Goal: Browse casually: Explore the website without a specific task or goal

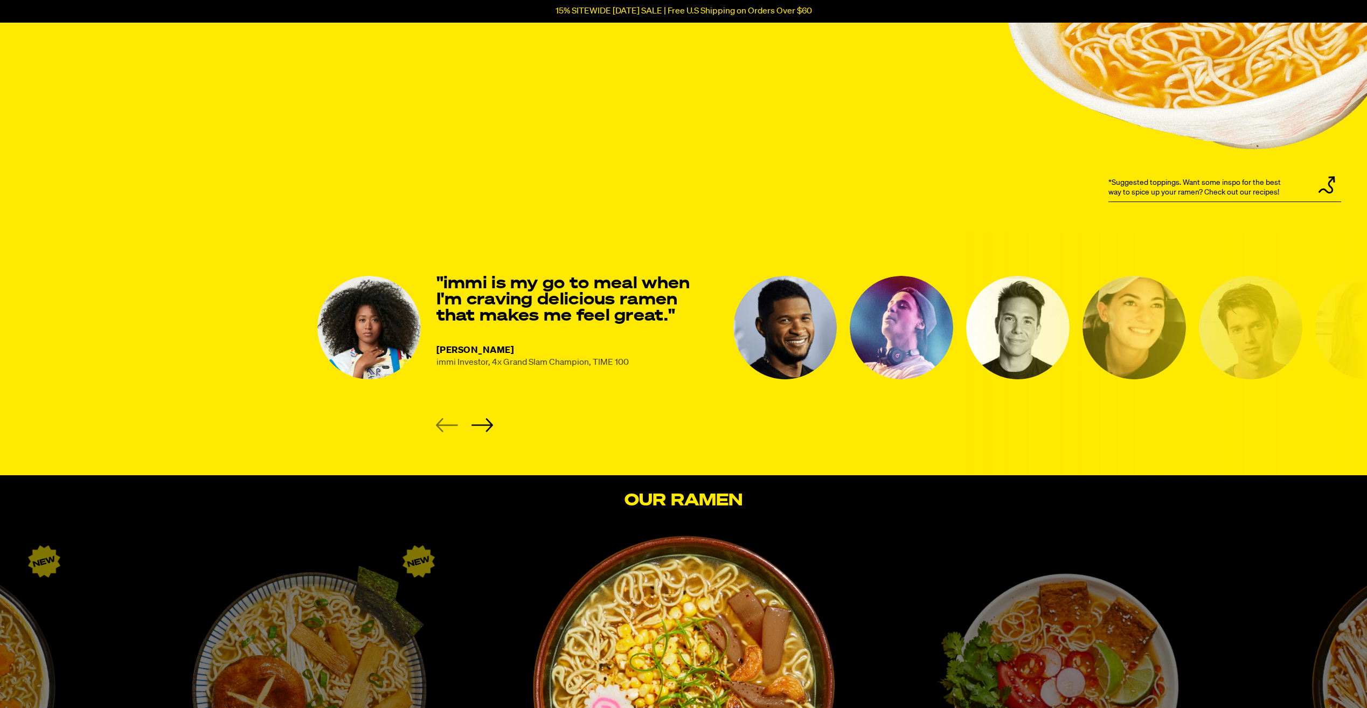
scroll to position [1293, 0]
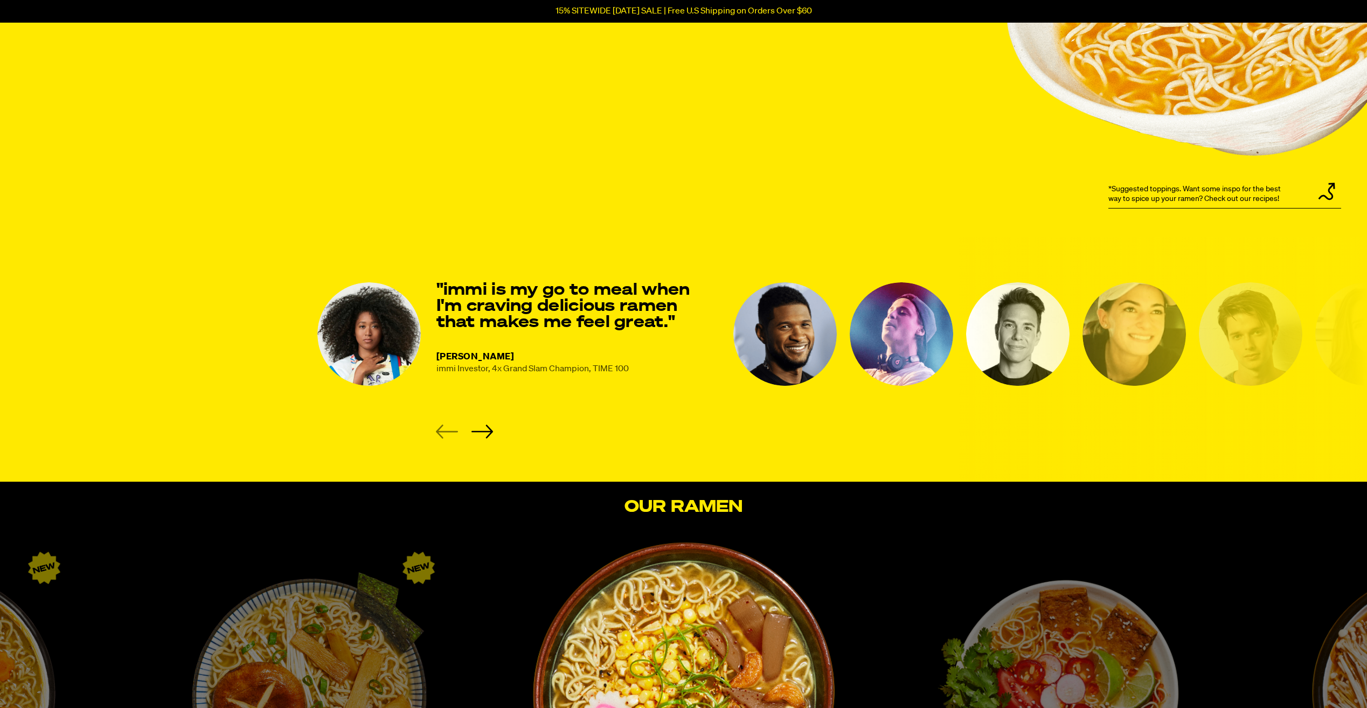
click at [790, 325] on img "2 of 8" at bounding box center [785, 333] width 103 height 103
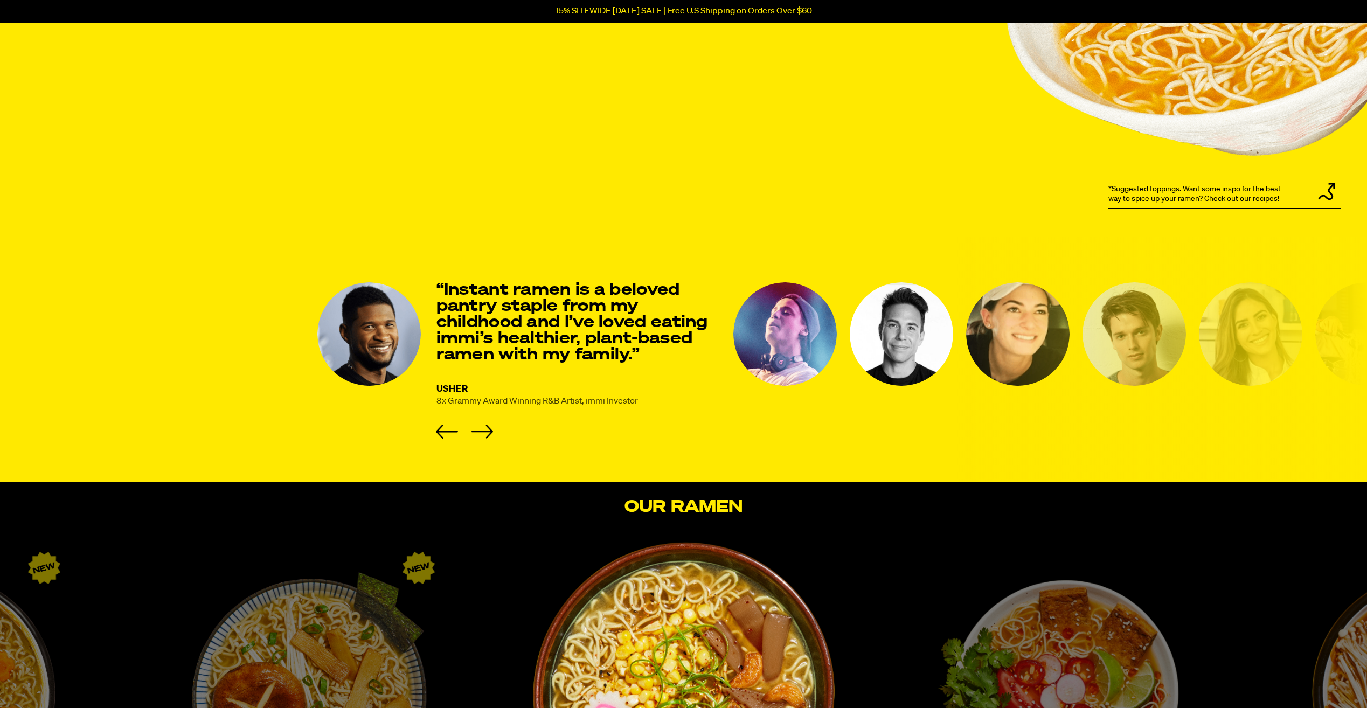
click at [780, 335] on img "3 of 8" at bounding box center [785, 333] width 103 height 103
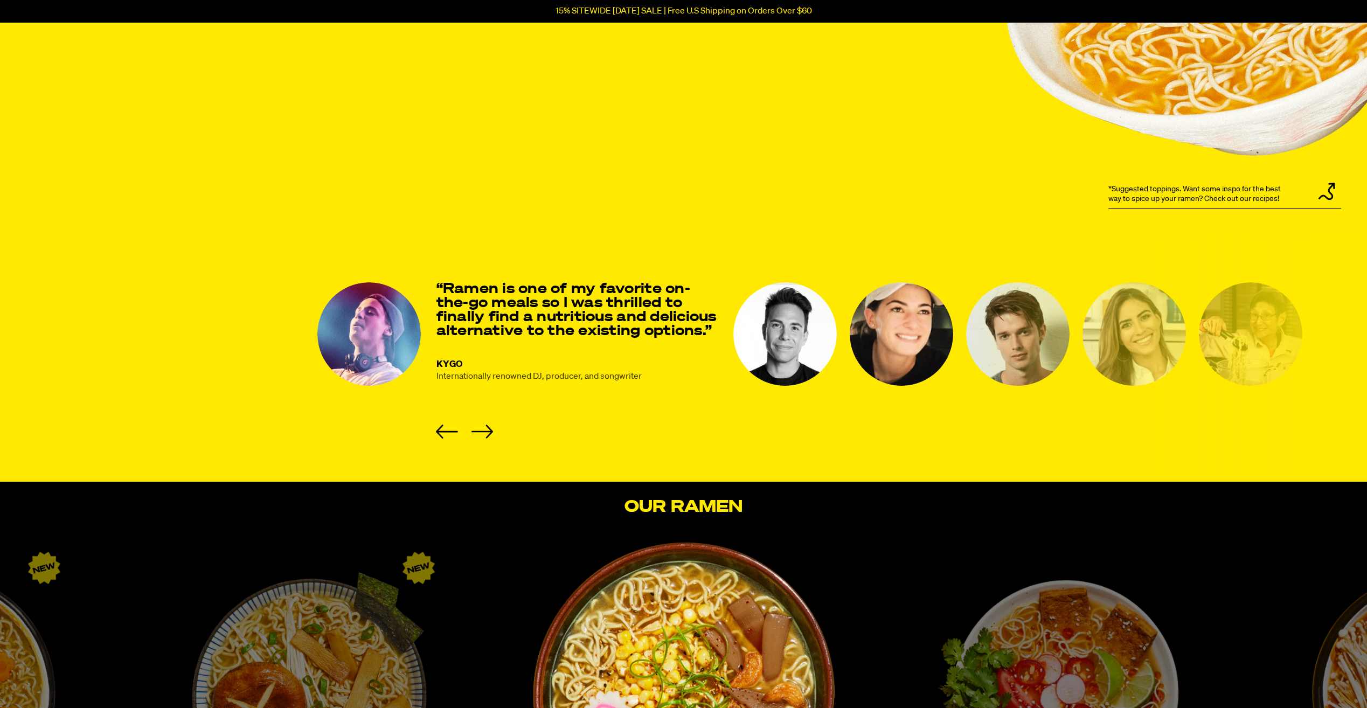
click at [773, 303] on img "4 of 8" at bounding box center [785, 333] width 103 height 103
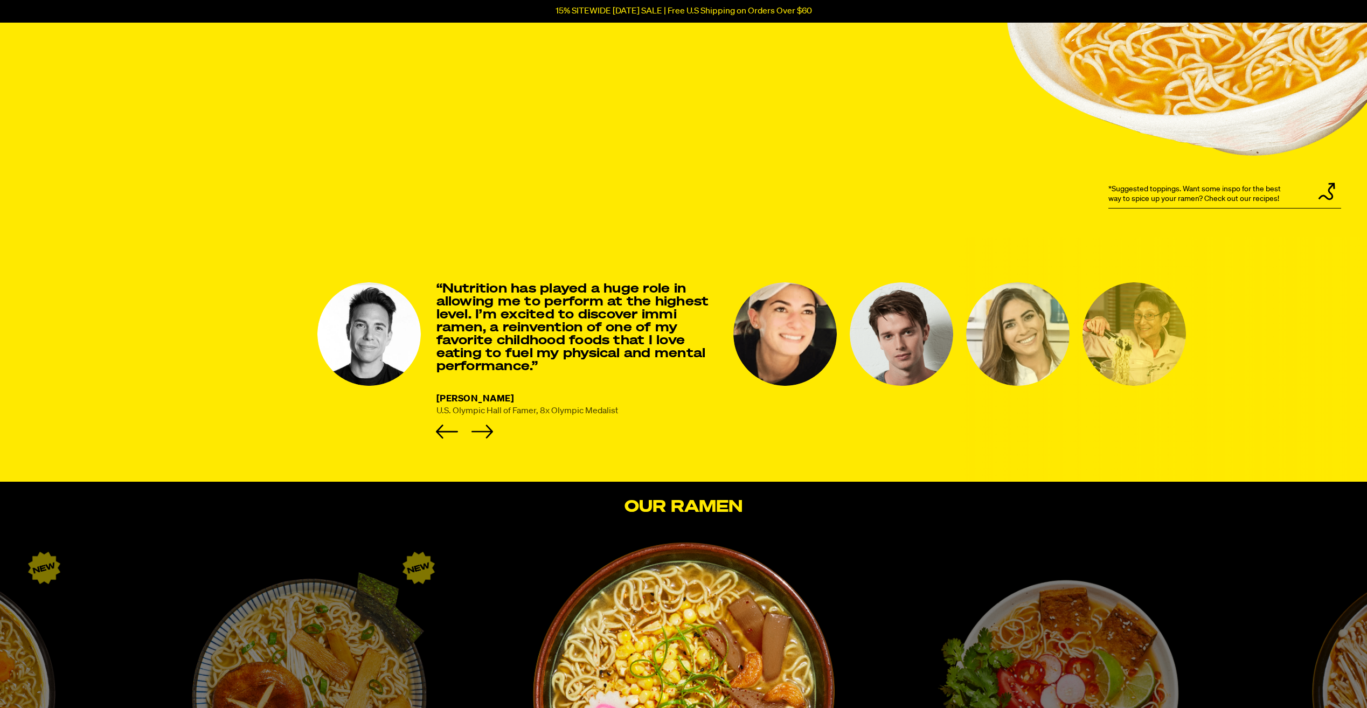
click at [764, 317] on img "5 of 8" at bounding box center [785, 333] width 103 height 103
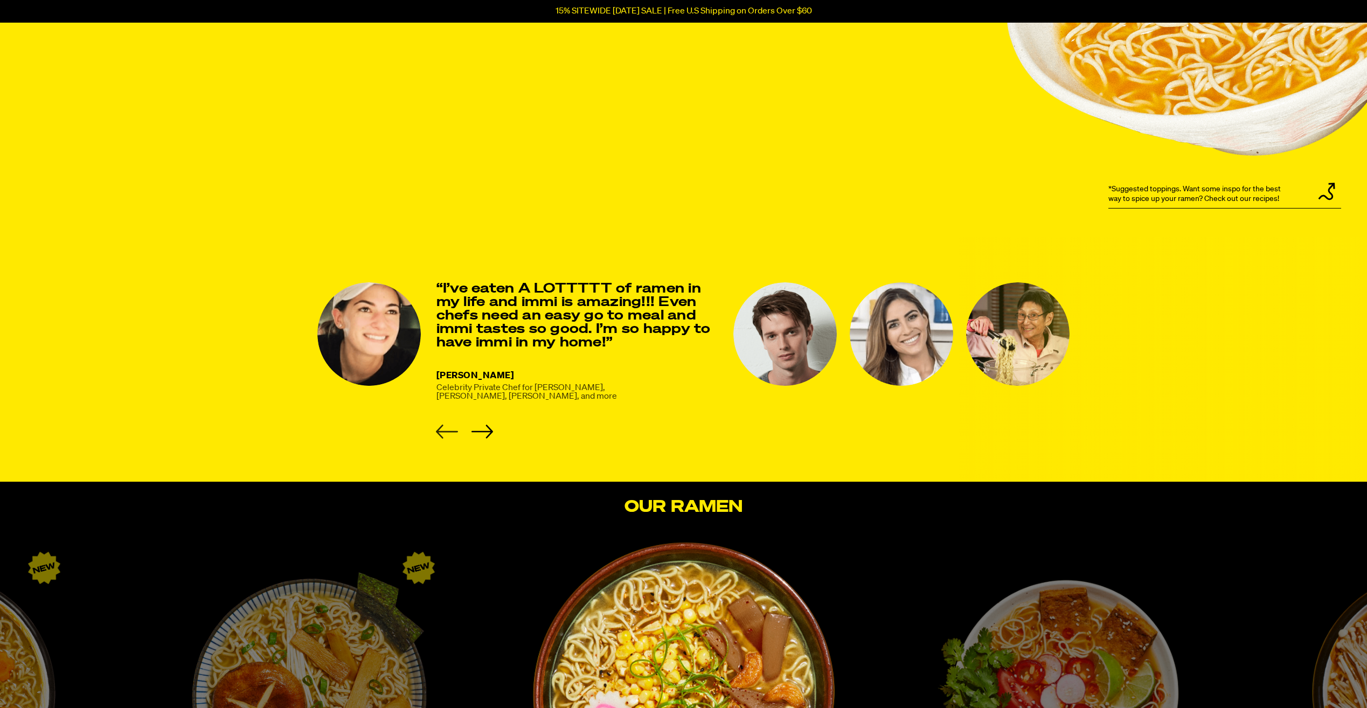
click at [442, 430] on icon "Previous slide" at bounding box center [447, 432] width 22 height 14
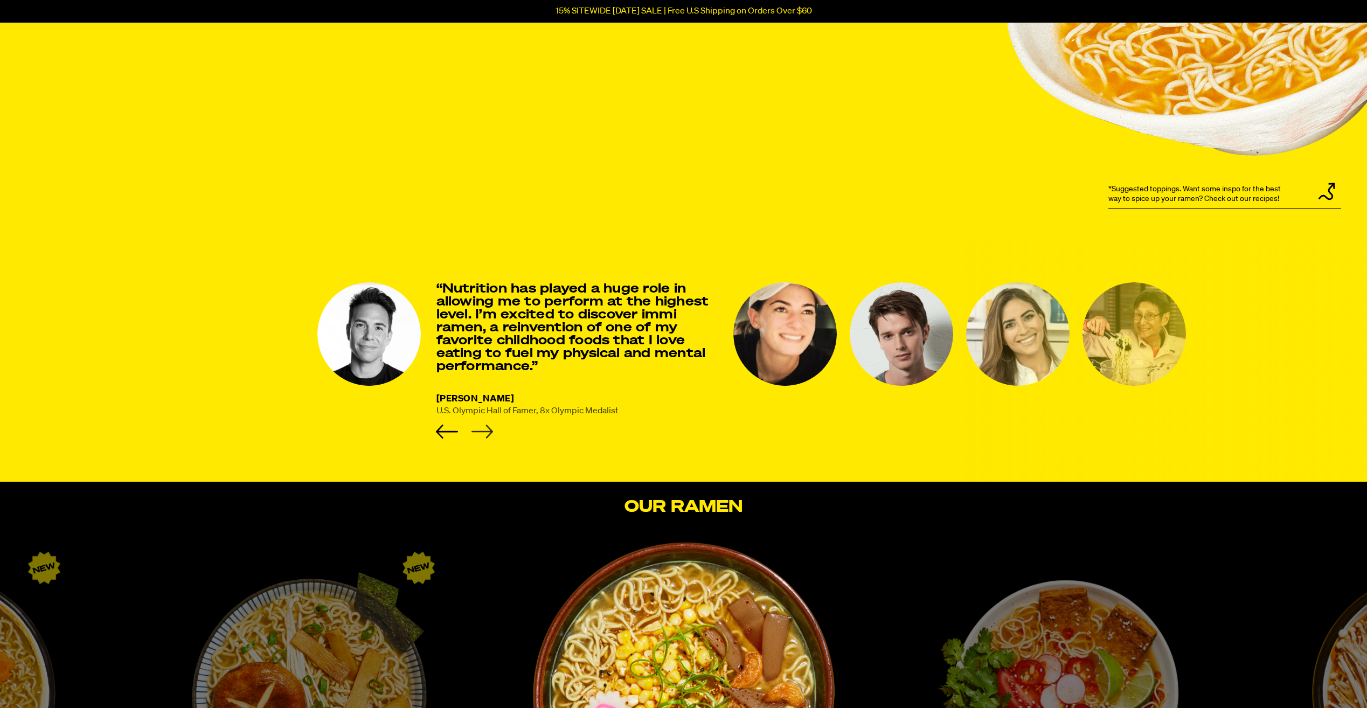
click at [479, 426] on icon "Next slide" at bounding box center [482, 432] width 22 height 14
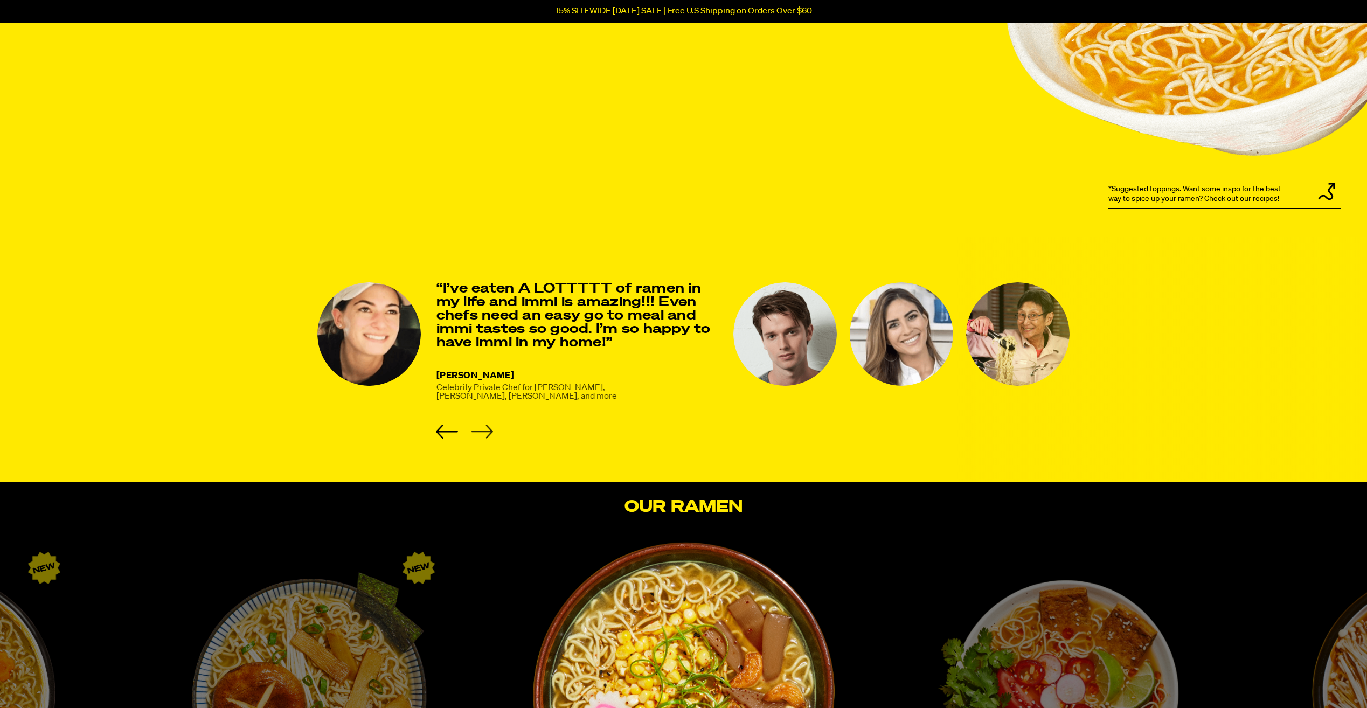
click at [479, 426] on icon "Next slide" at bounding box center [482, 432] width 22 height 14
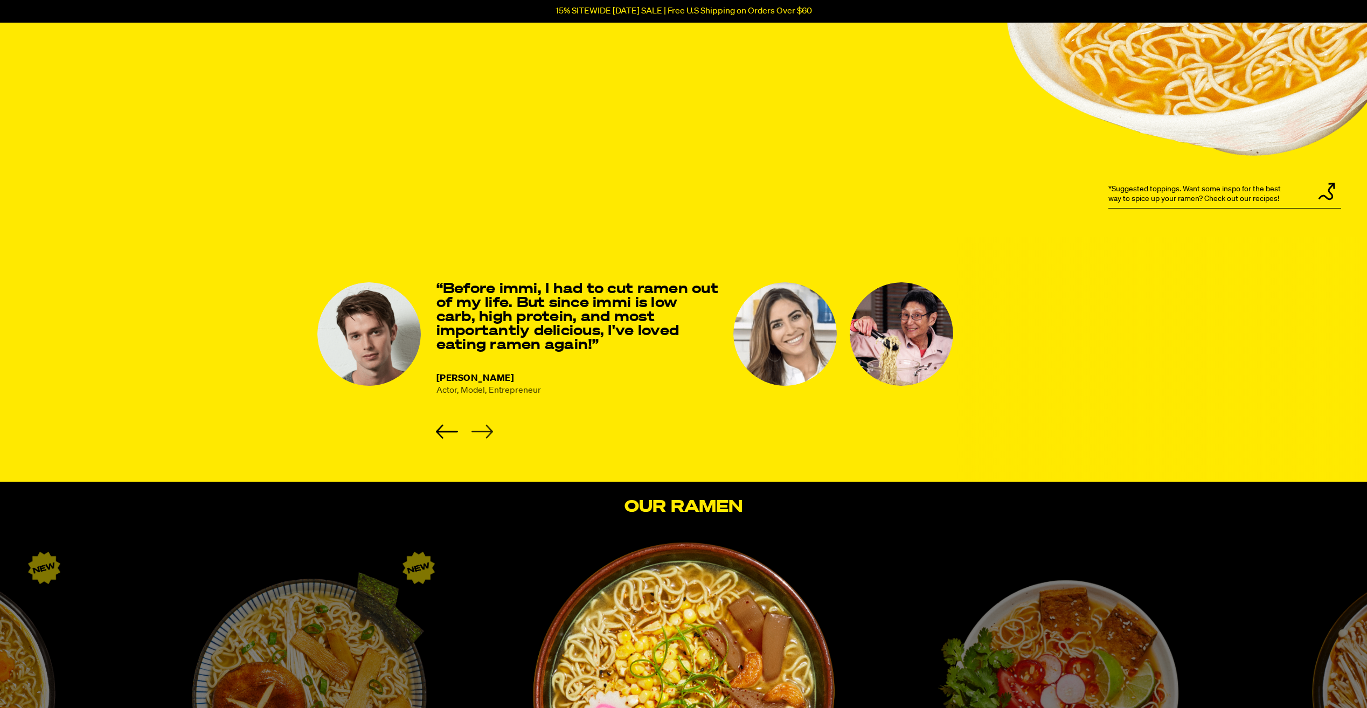
click at [479, 426] on icon "Next slide" at bounding box center [482, 432] width 22 height 14
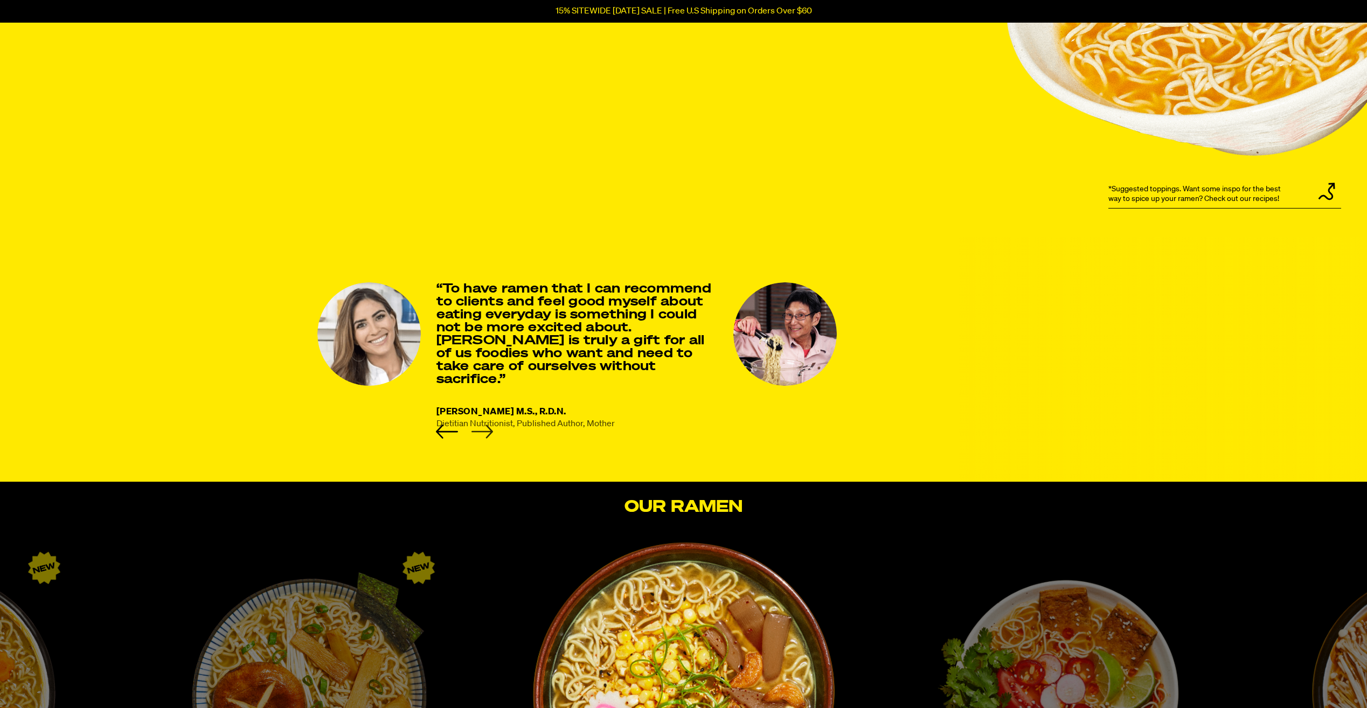
click at [484, 425] on icon "Next slide" at bounding box center [482, 432] width 22 height 14
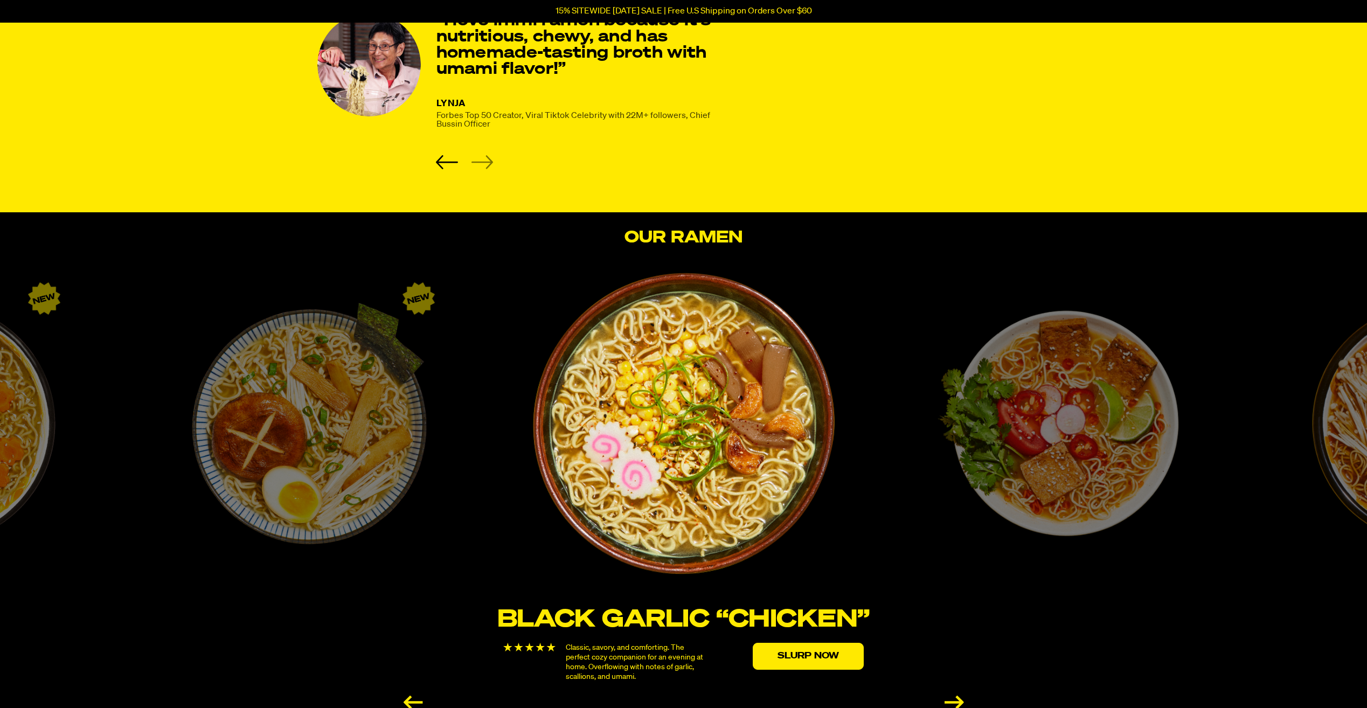
scroll to position [1671, 0]
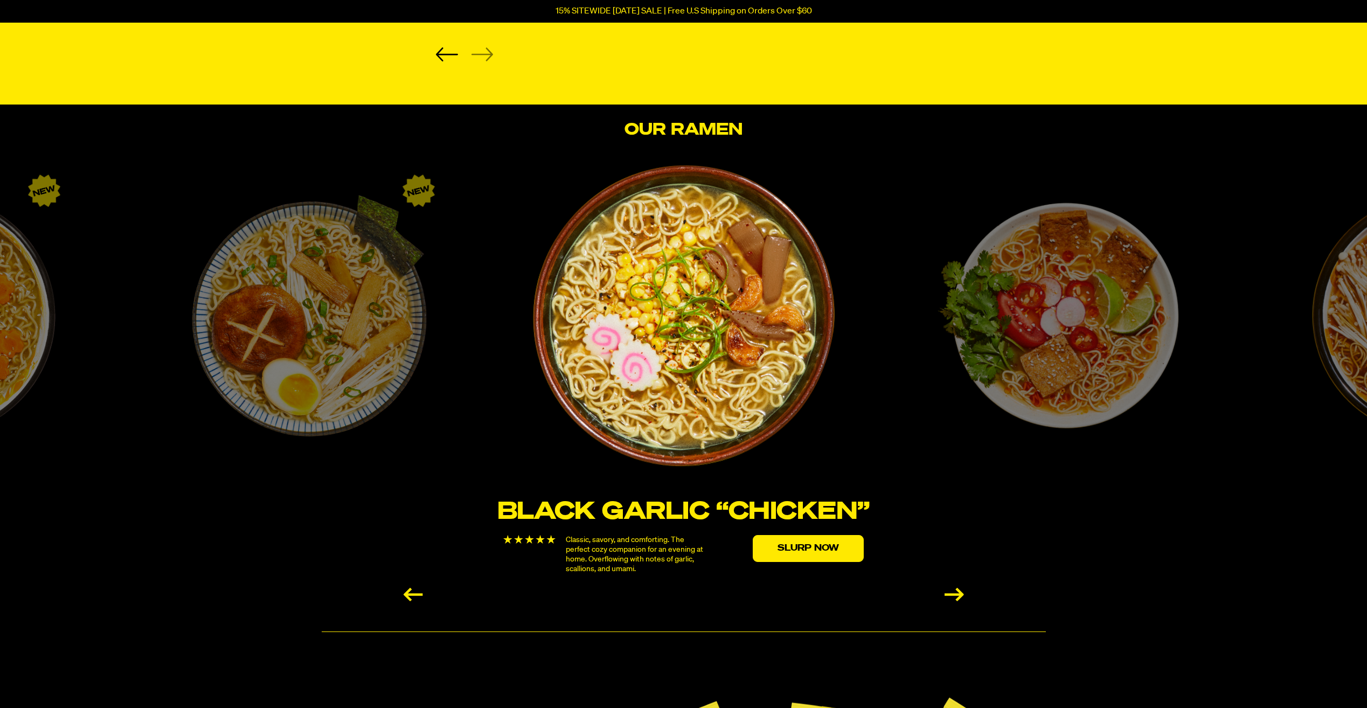
click at [952, 590] on div "Next slide" at bounding box center [954, 594] width 19 height 13
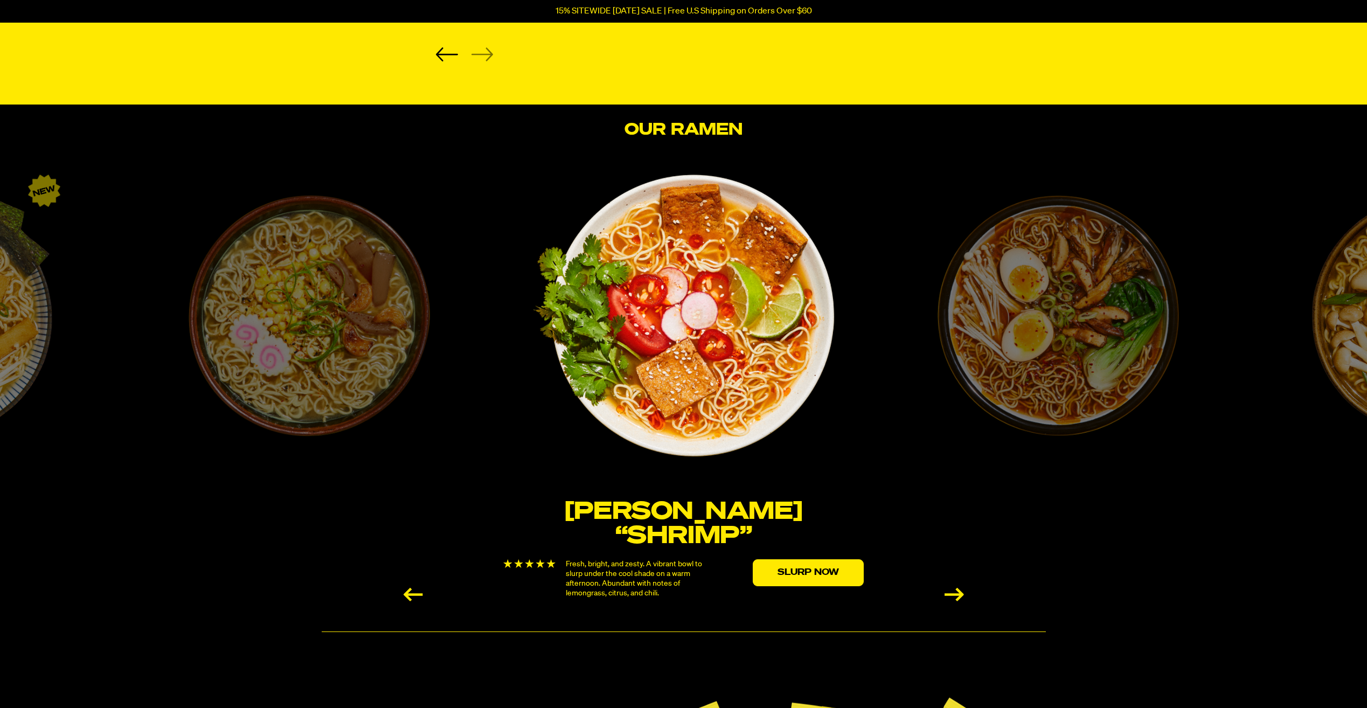
click at [952, 590] on div "Next slide" at bounding box center [954, 594] width 19 height 13
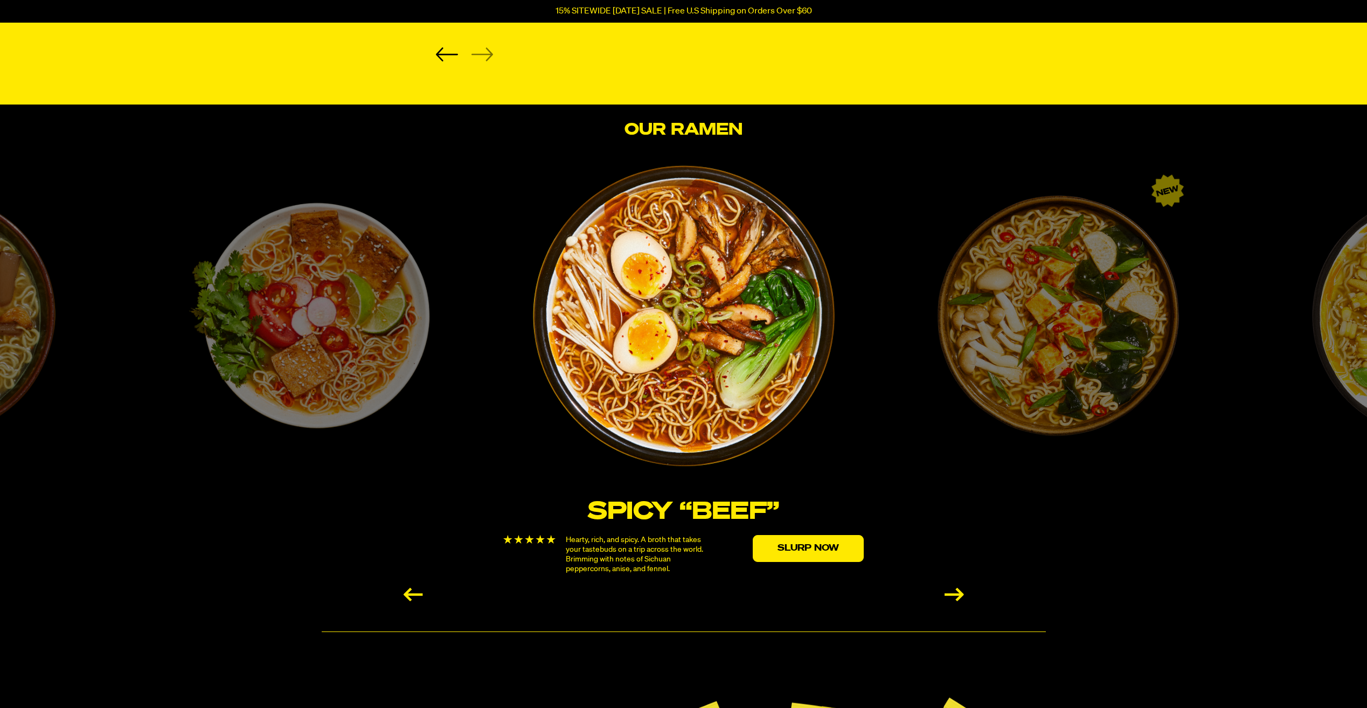
click at [960, 594] on div "Next slide" at bounding box center [954, 594] width 19 height 13
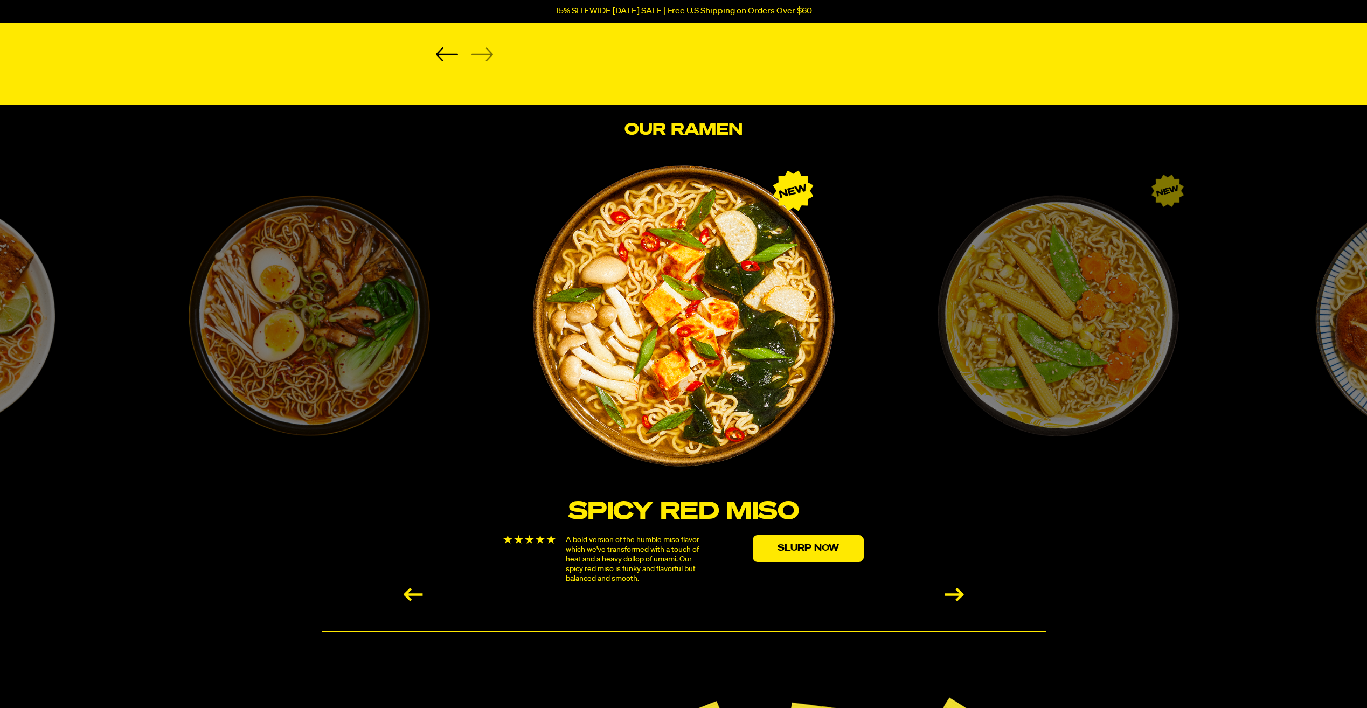
click at [960, 594] on div "Next slide" at bounding box center [954, 594] width 19 height 13
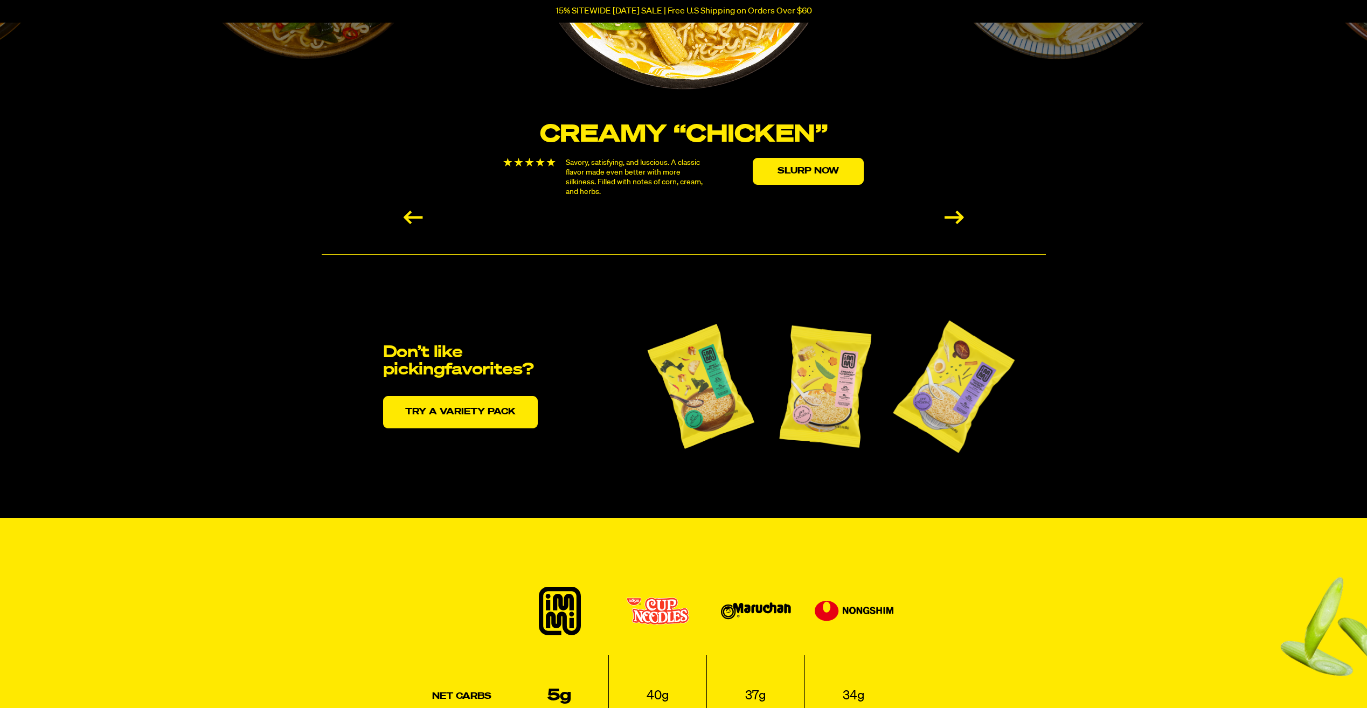
scroll to position [2156, 0]
